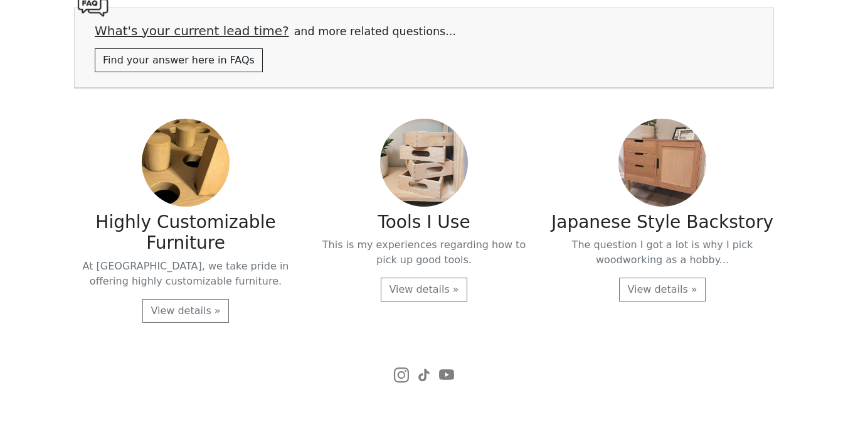
scroll to position [2612, 0]
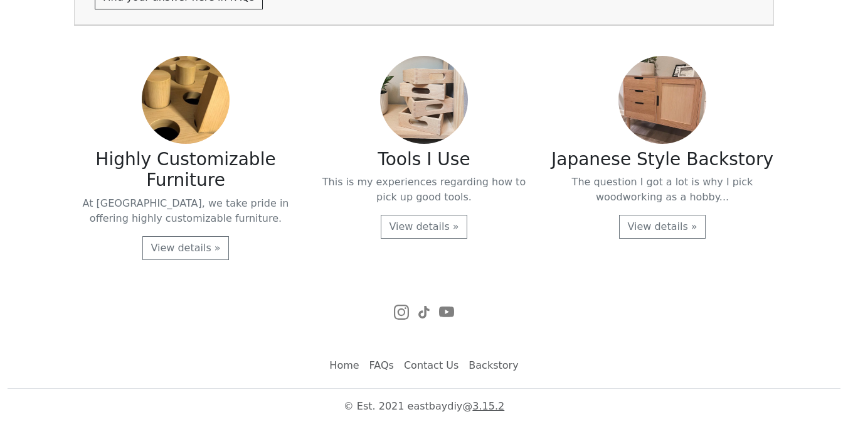
click at [376, 363] on link "FAQs" at bounding box center [382, 365] width 35 height 25
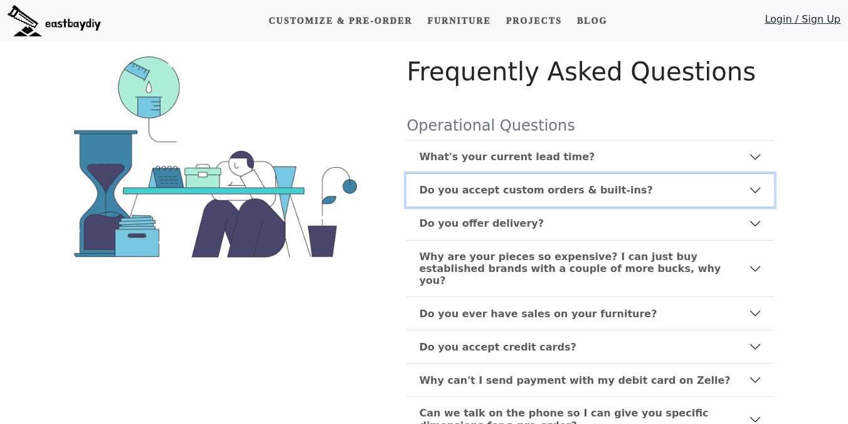
click at [459, 186] on b "Do you accept custom orders & built-ins?" at bounding box center [535, 190] width 233 height 12
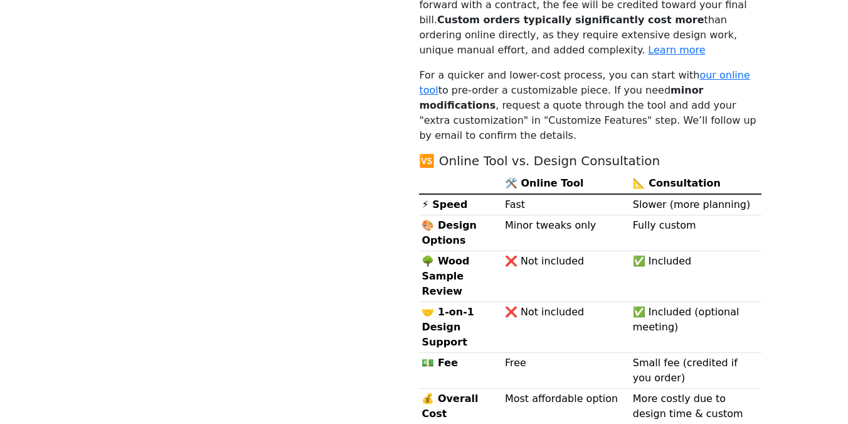
scroll to position [307, 0]
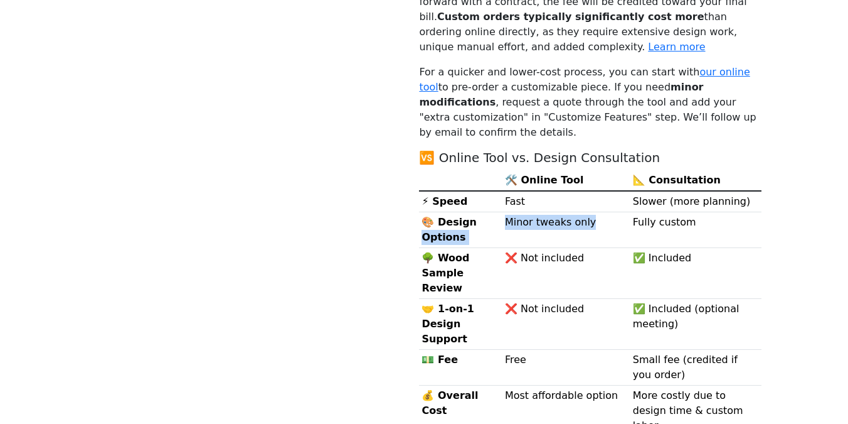
drag, startPoint x: 495, startPoint y: 193, endPoint x: 606, endPoint y: 193, distance: 110.4
click at [605, 211] on tr "🎨 Design Options Minor tweaks only Fully custom" at bounding box center [590, 229] width 343 height 36
click at [645, 211] on td "Fully custom" at bounding box center [696, 229] width 131 height 36
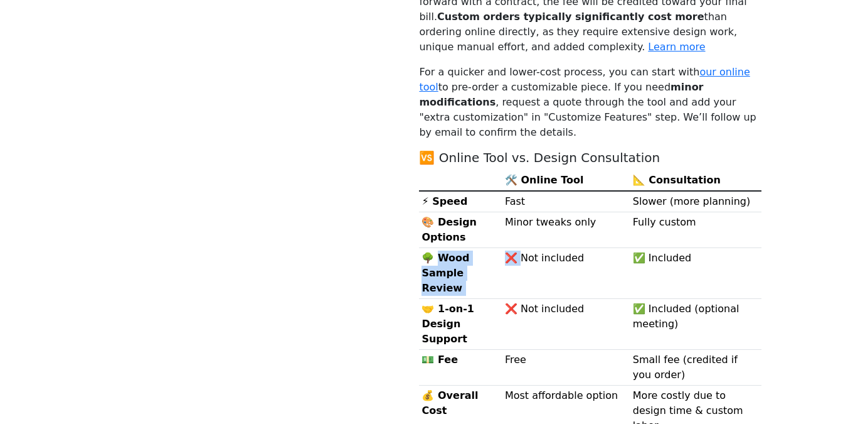
drag, startPoint x: 437, startPoint y: 225, endPoint x: 523, endPoint y: 235, distance: 85.9
click at [523, 247] on tr "🌳 Wood Sample Review ❌ Not included ✅ Included" at bounding box center [590, 272] width 343 height 51
click at [444, 298] on th "🤝 1-on-1 Design Support" at bounding box center [460, 323] width 83 height 51
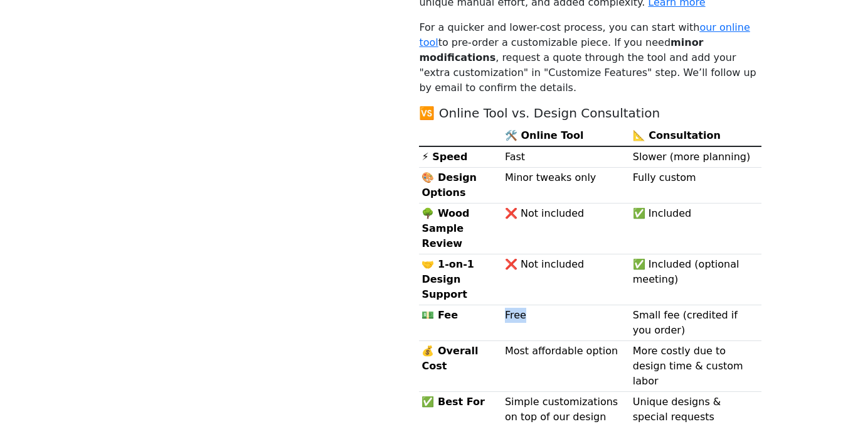
drag, startPoint x: 488, startPoint y: 275, endPoint x: 607, endPoint y: 275, distance: 119.2
click at [605, 304] on tr "💵 Fee Free Small fee (credited if you order)" at bounding box center [590, 322] width 343 height 36
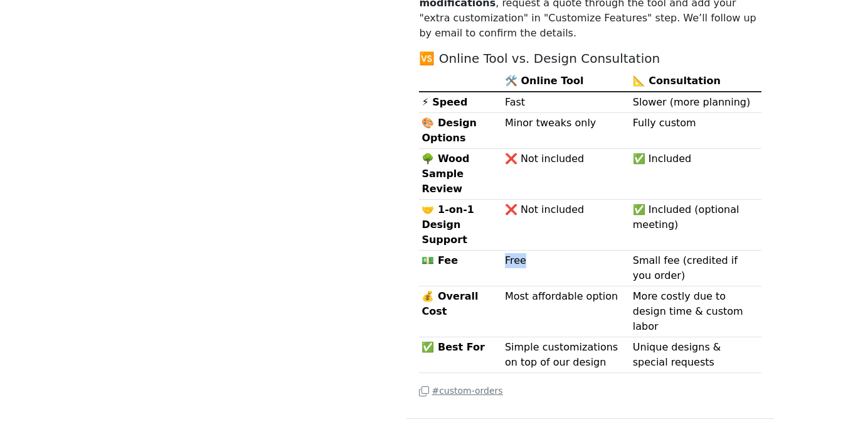
scroll to position [406, 0]
click at [503, 286] on td "Most affordable option" at bounding box center [567, 311] width 128 height 51
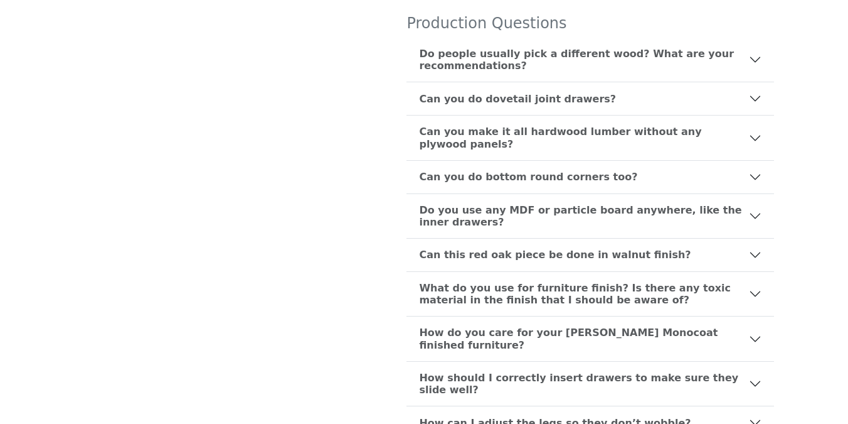
scroll to position [1481, 0]
